Goal: Submit feedback/report problem: Submit feedback/report problem

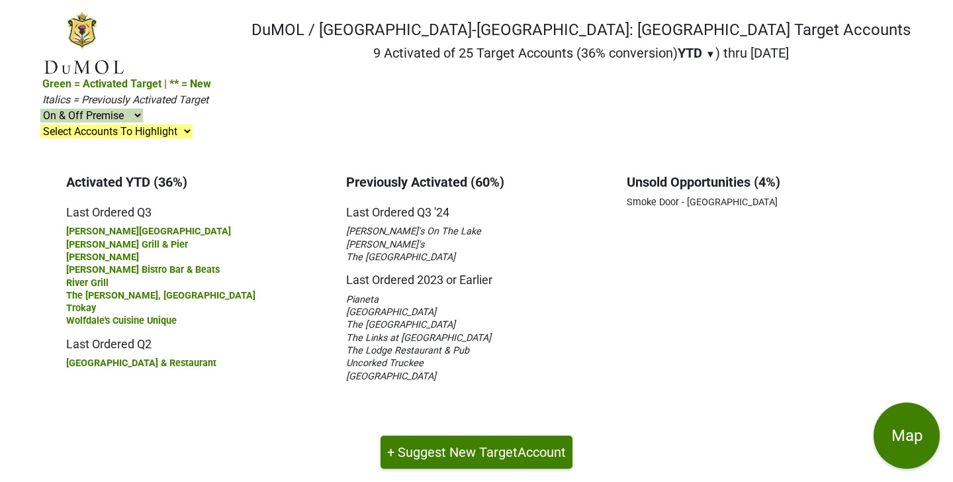
click at [374, 319] on span "The [GEOGRAPHIC_DATA]" at bounding box center [400, 324] width 109 height 11
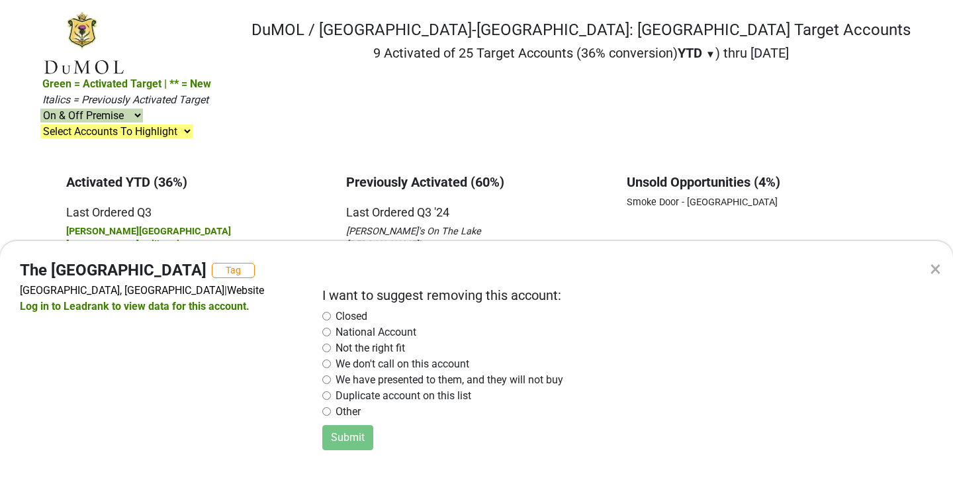
click at [936, 263] on div "×" at bounding box center [935, 269] width 11 height 32
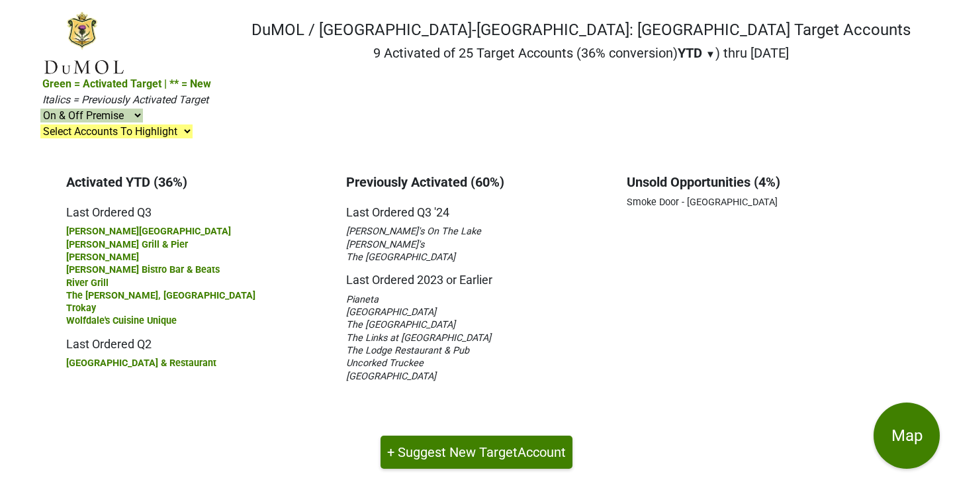
click at [420, 371] on span "[GEOGRAPHIC_DATA]" at bounding box center [391, 376] width 90 height 11
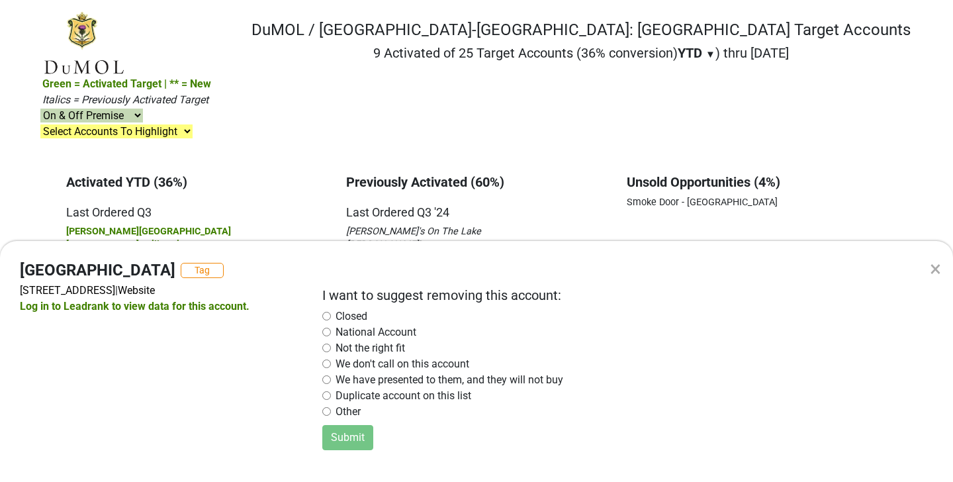
click at [326, 317] on input "radio" at bounding box center [326, 316] width 9 height 9
click at [345, 433] on button "Submit" at bounding box center [347, 437] width 51 height 25
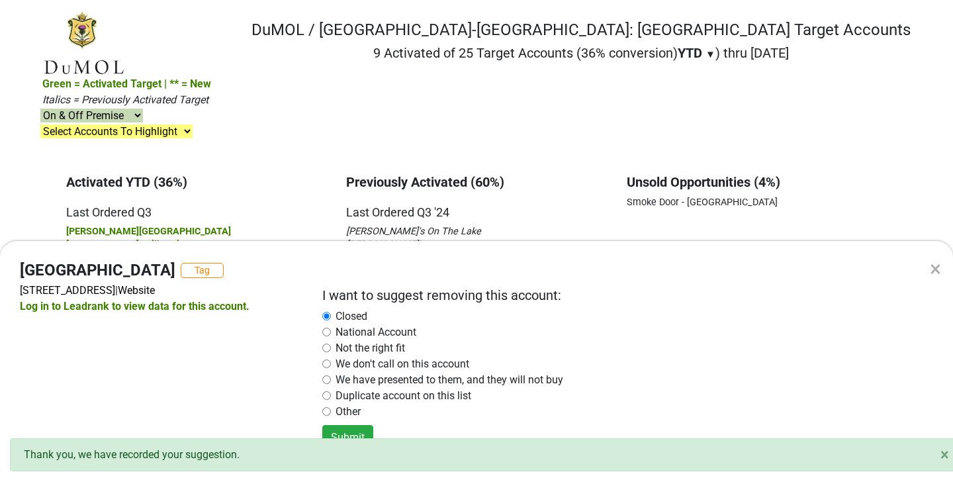
radio input "false"
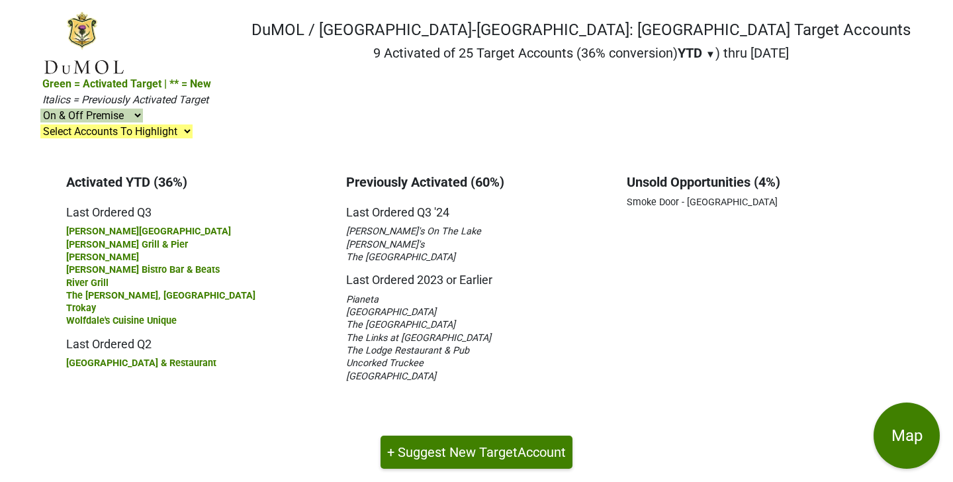
click at [935, 269] on div "Activated YTD (36%) Last Ordered Q3 [PERSON_NAME][GEOGRAPHIC_DATA] [PERSON_NAME…" at bounding box center [476, 278] width 973 height 234
click at [410, 357] on span "Uncorked Truckee" at bounding box center [384, 362] width 77 height 11
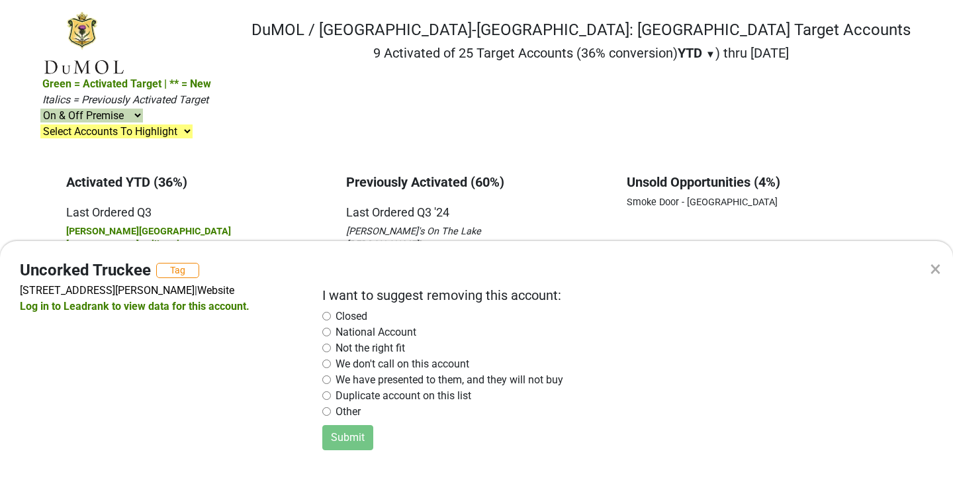
click at [612, 213] on div "× Uncorked Truckee Tag [STREET_ADDRESS][PERSON_NAME] | Website Log in to Leadra…" at bounding box center [476, 241] width 953 height 482
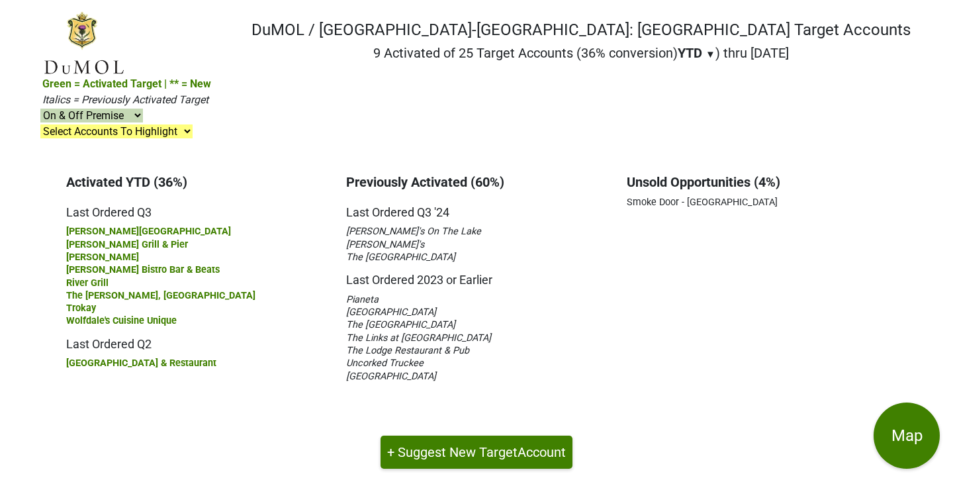
click at [392, 345] on span "The Lodge Restaurant & Pub" at bounding box center [407, 350] width 123 height 11
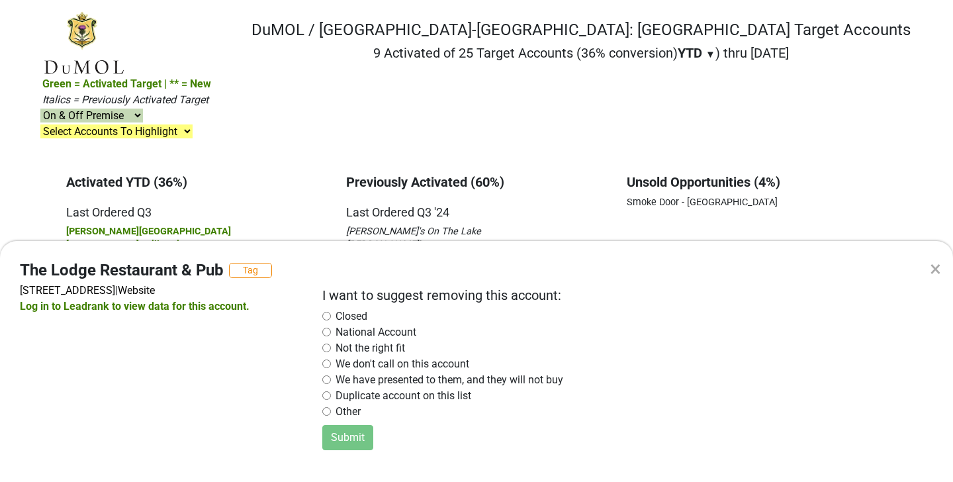
click at [545, 214] on div "× The Lodge Restaurant & Pub Tag [STREET_ADDRESS] | Website Log in to Leadrank …" at bounding box center [476, 241] width 953 height 482
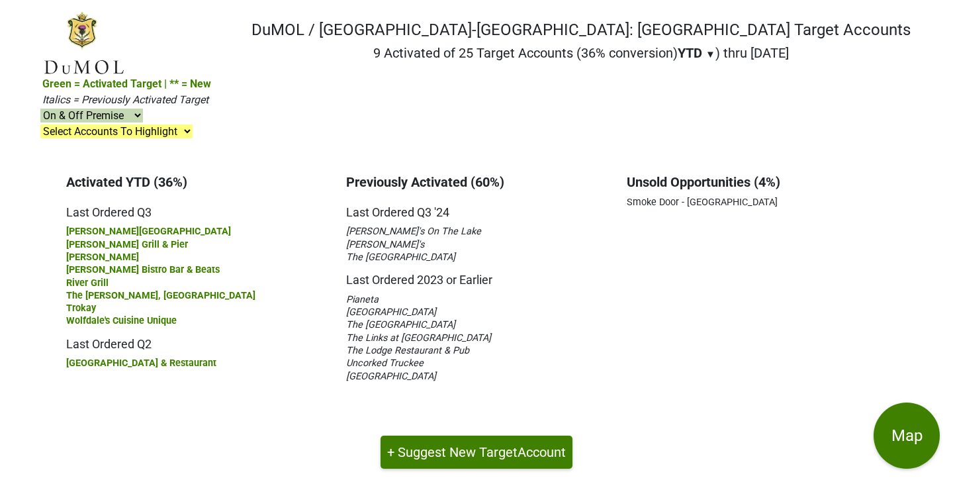
click at [389, 332] on span "The Links at [GEOGRAPHIC_DATA]" at bounding box center [418, 337] width 145 height 11
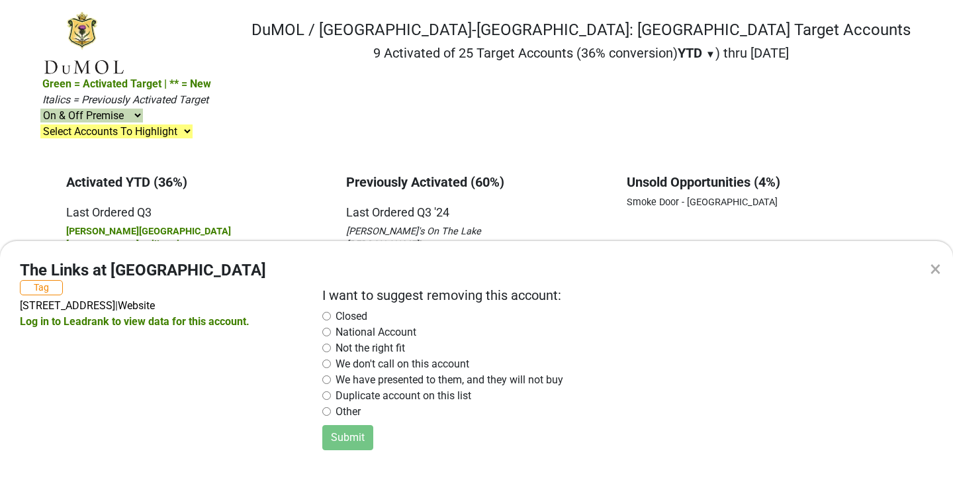
click at [572, 209] on div "× The Links at [GEOGRAPHIC_DATA] Tag [STREET_ADDRESS] | Website Log in to Leadr…" at bounding box center [476, 241] width 953 height 482
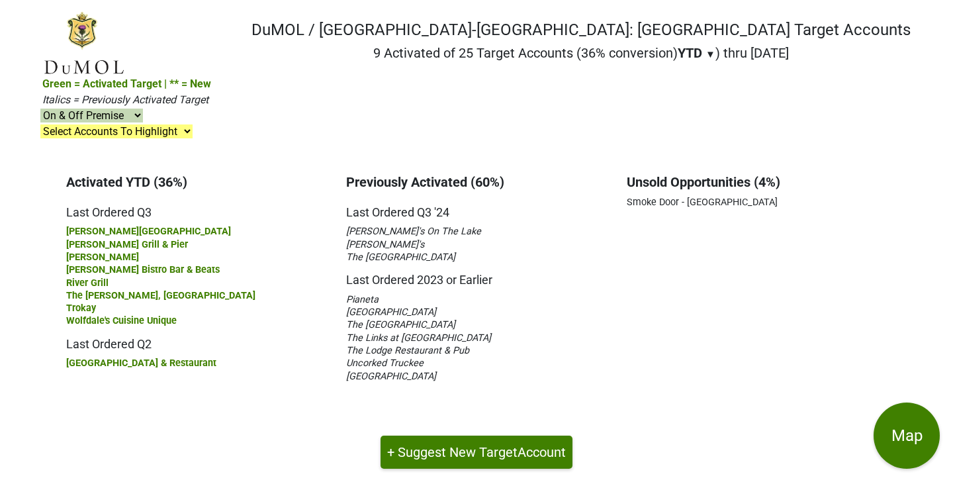
click at [384, 319] on span "The [GEOGRAPHIC_DATA]" at bounding box center [400, 324] width 109 height 11
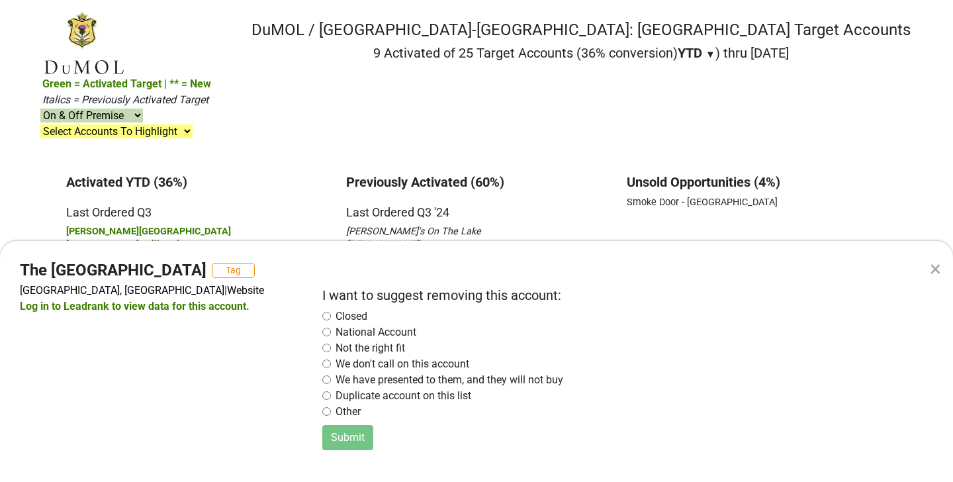
click at [325, 363] on input "radio" at bounding box center [326, 363] width 9 height 9
click at [353, 439] on button "Submit" at bounding box center [347, 437] width 51 height 25
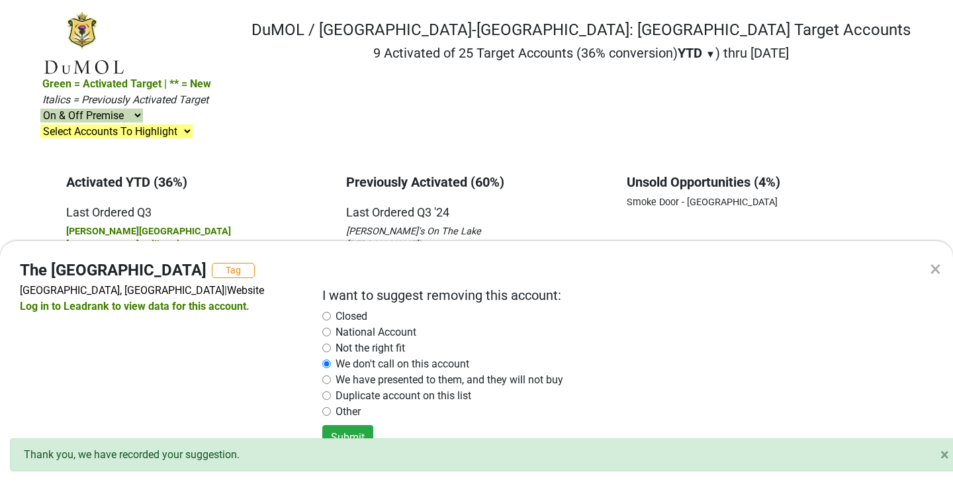
radio input "false"
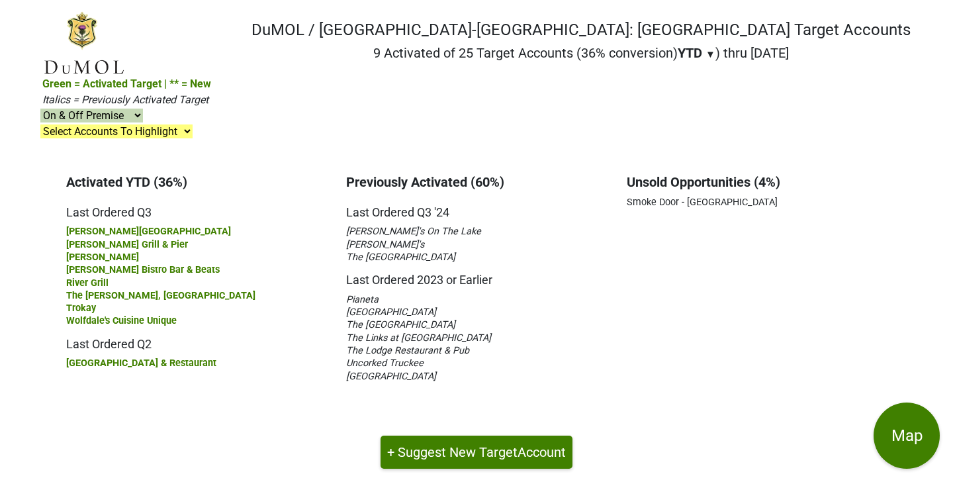
click at [380, 306] on span "[GEOGRAPHIC_DATA]" at bounding box center [391, 311] width 90 height 11
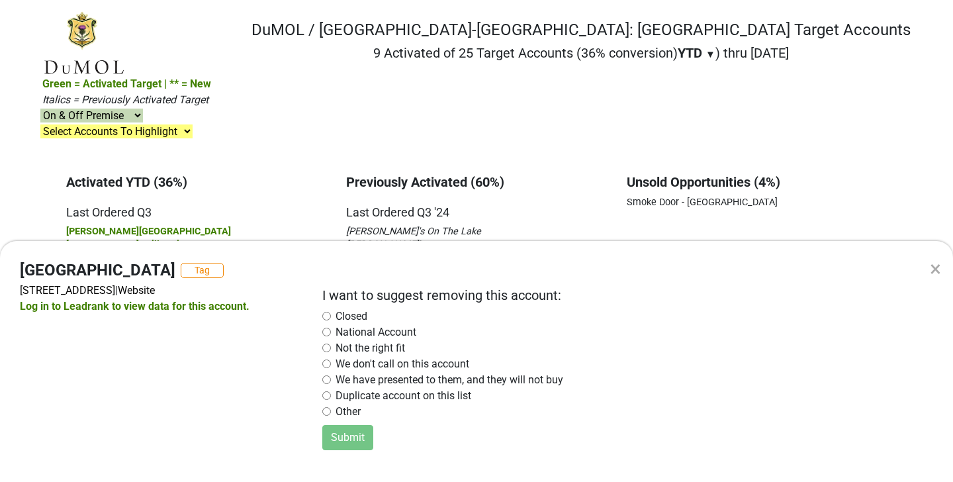
click at [327, 330] on input "radio" at bounding box center [326, 332] width 9 height 9
click at [347, 435] on button "Submit" at bounding box center [347, 437] width 51 height 25
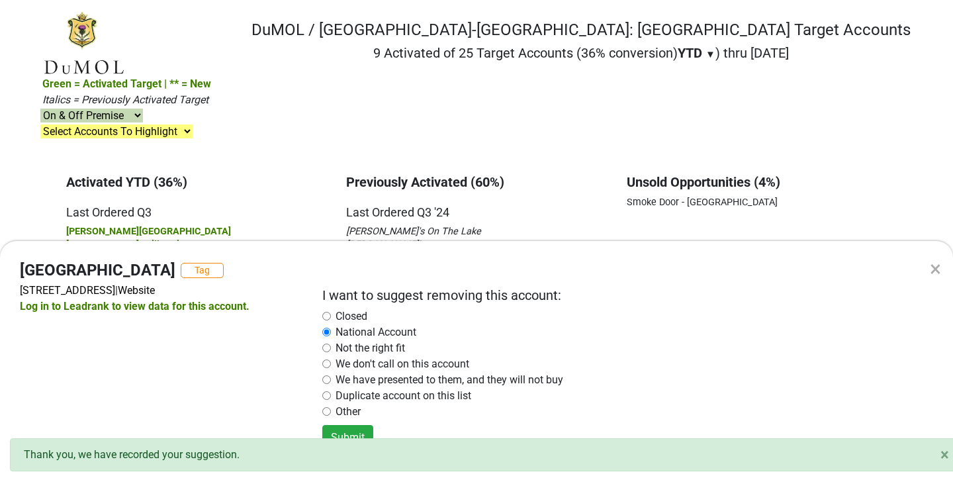
click at [938, 269] on div "×" at bounding box center [935, 269] width 11 height 32
radio input "false"
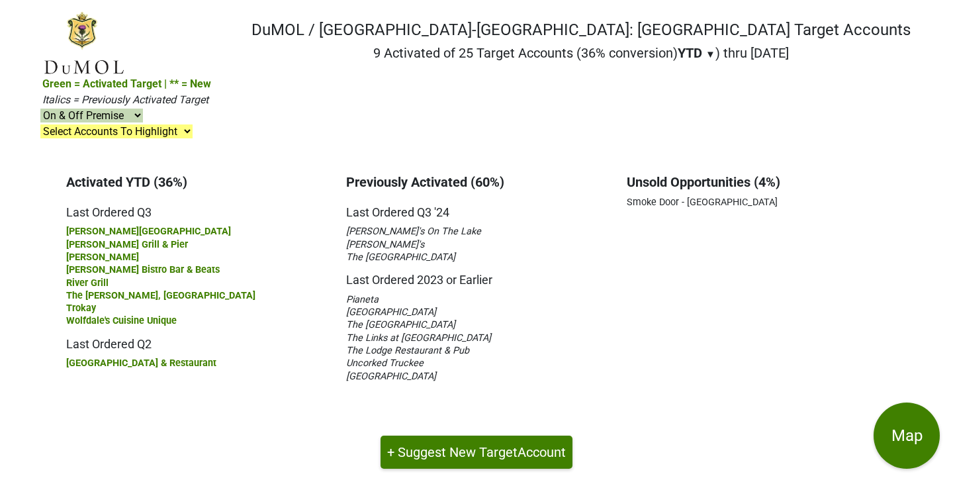
click at [372, 294] on span "Pianeta" at bounding box center [362, 299] width 32 height 11
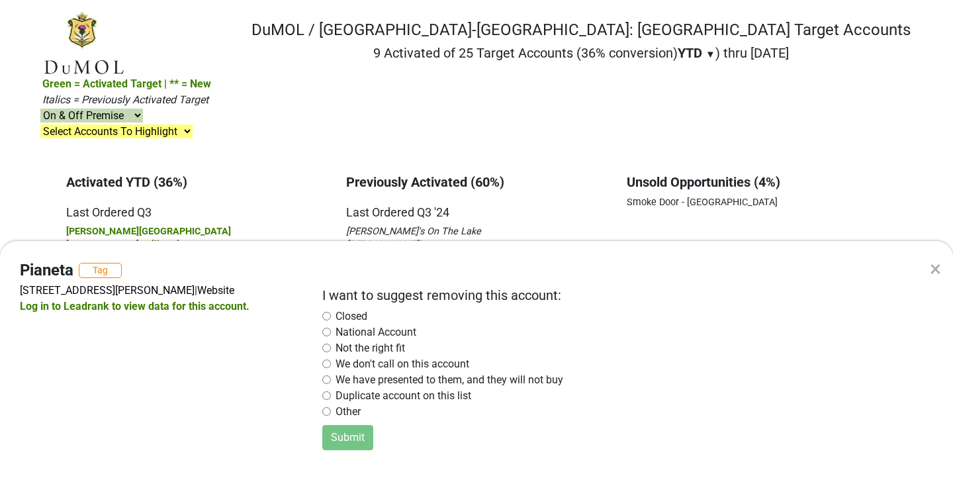
click at [934, 263] on div "×" at bounding box center [935, 269] width 11 height 32
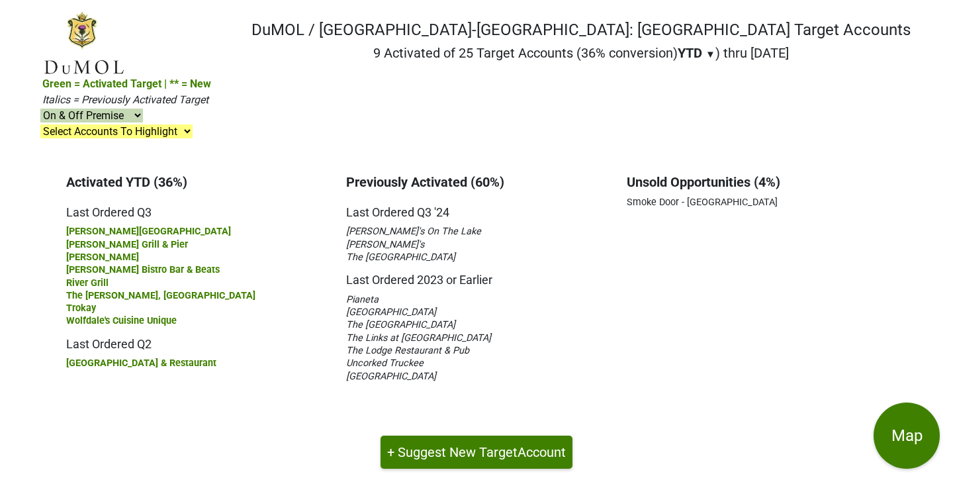
click at [723, 197] on span "Smoke Door - [GEOGRAPHIC_DATA]" at bounding box center [702, 202] width 151 height 11
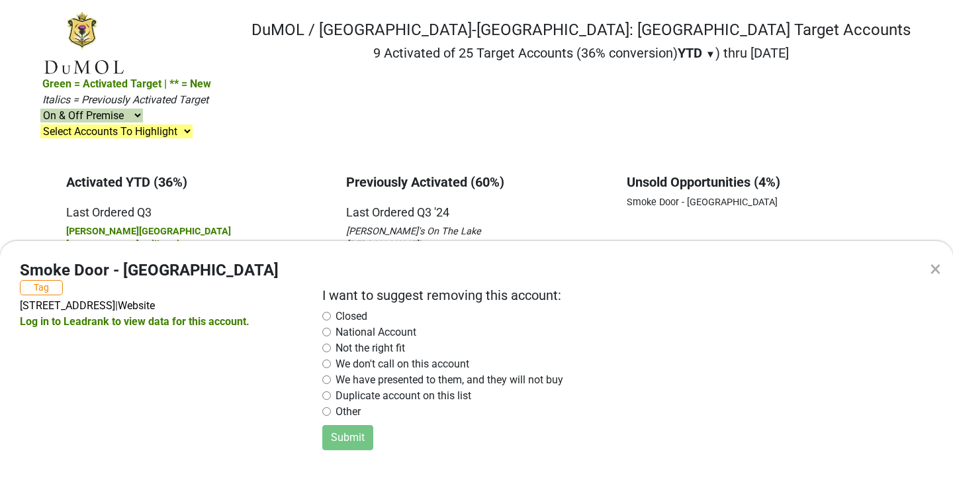
click at [322, 198] on div "× Smoke Door - [GEOGRAPHIC_DATA] Tag [STREET_ADDRESS] | Website Log in to Leadr…" at bounding box center [476, 241] width 953 height 482
